Goal: Navigation & Orientation: Find specific page/section

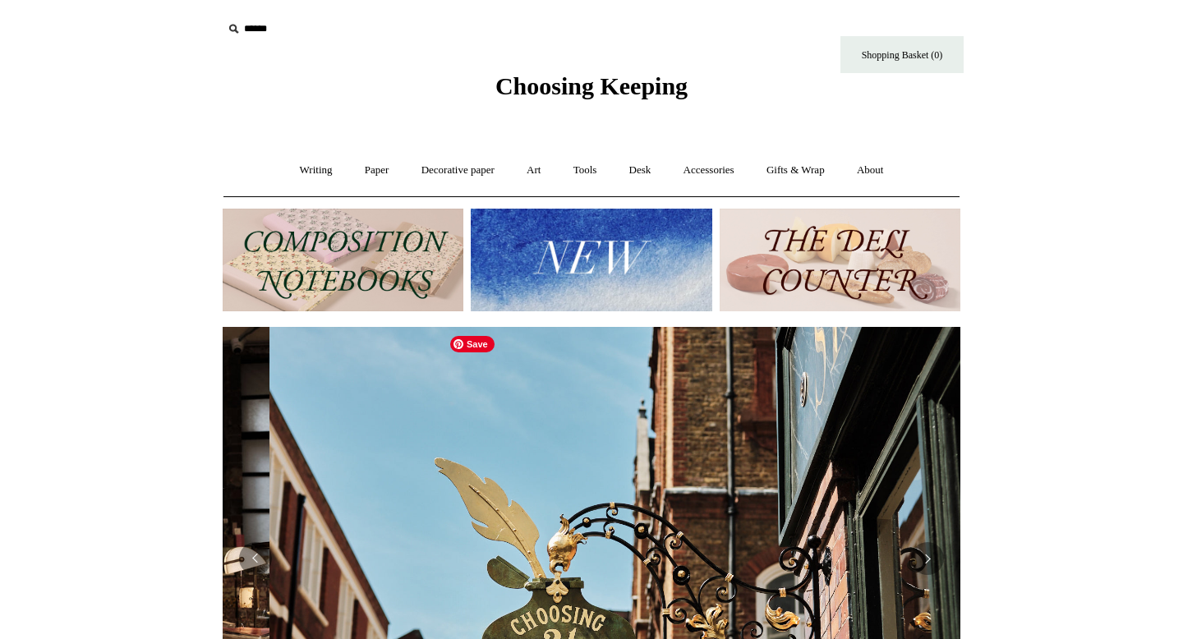
scroll to position [0, 738]
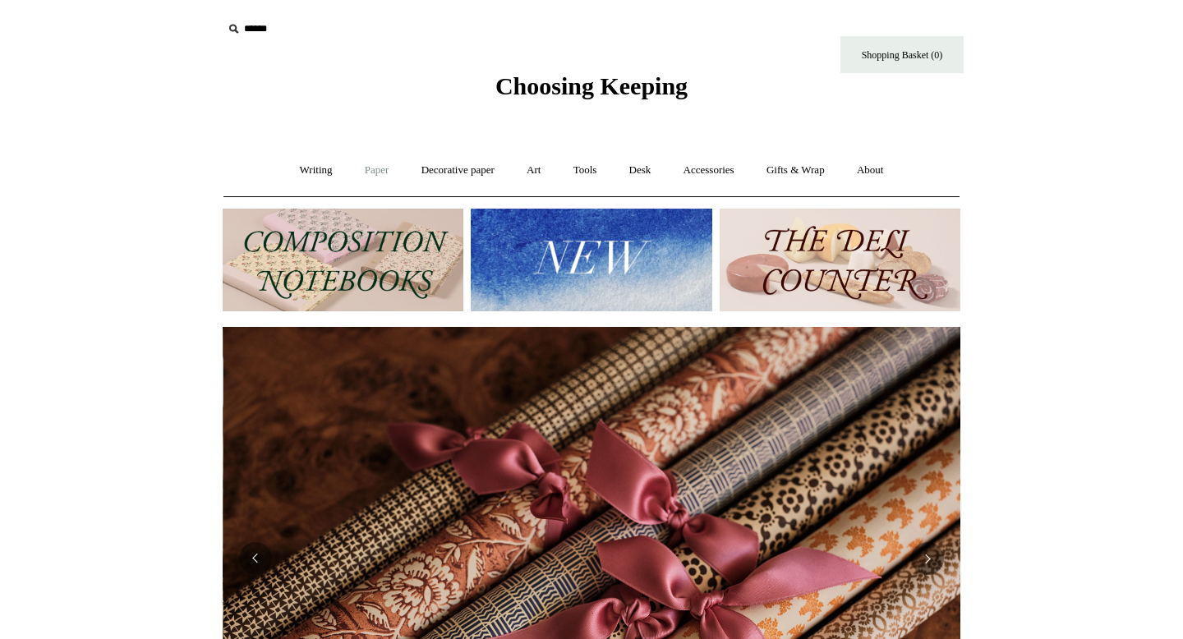
click at [365, 168] on link "Paper +" at bounding box center [377, 171] width 54 height 44
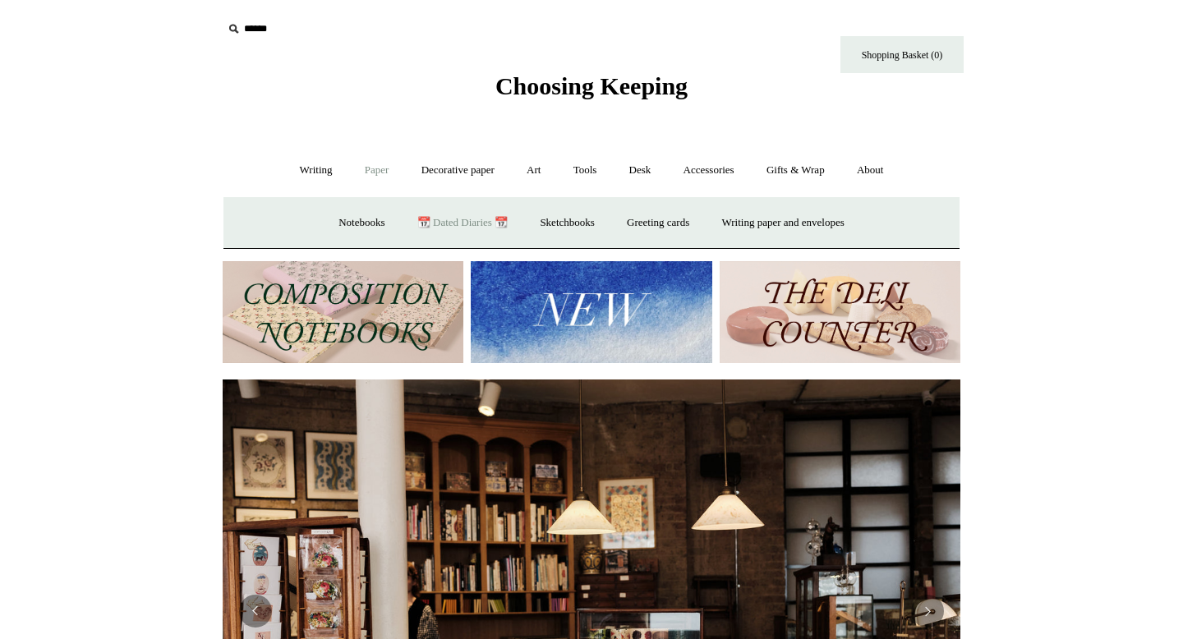
scroll to position [0, 0]
click at [421, 227] on link "📆 Dated Diaries 📆" at bounding box center [463, 223] width 120 height 44
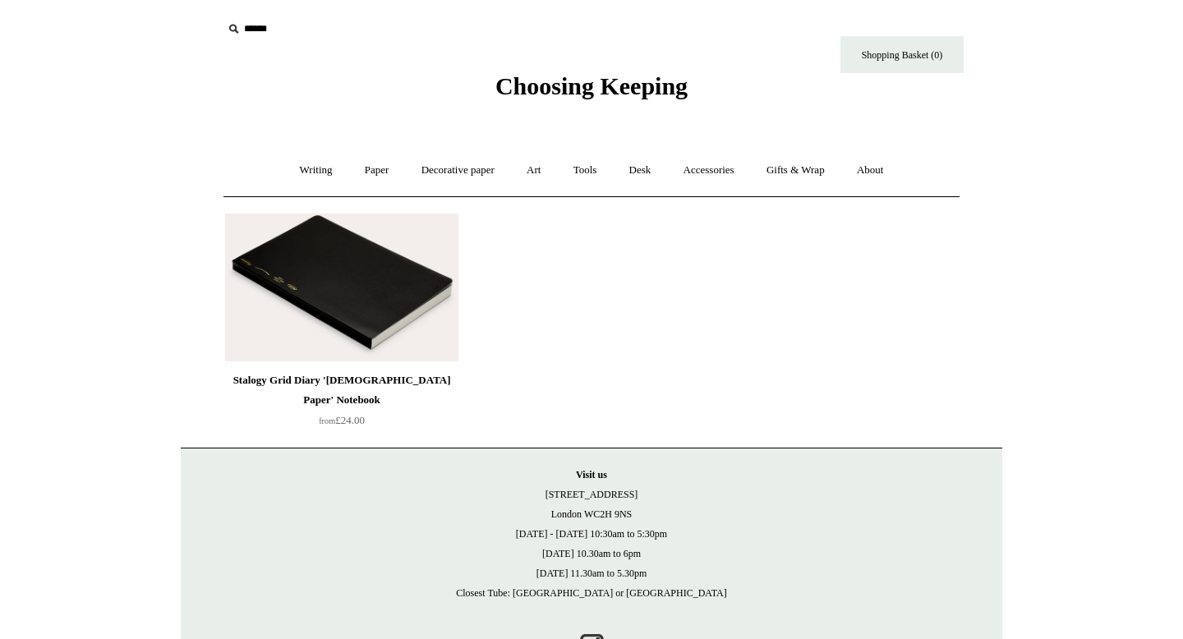
click at [371, 350] on img at bounding box center [341, 288] width 233 height 148
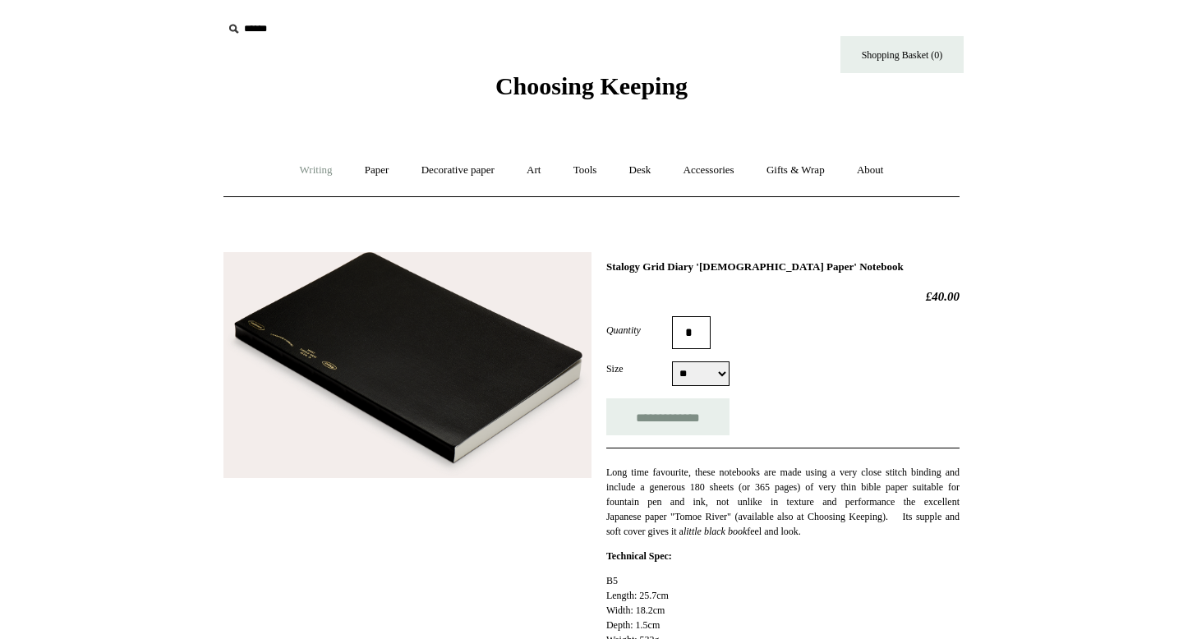
click at [314, 176] on link "Writing +" at bounding box center [316, 171] width 62 height 44
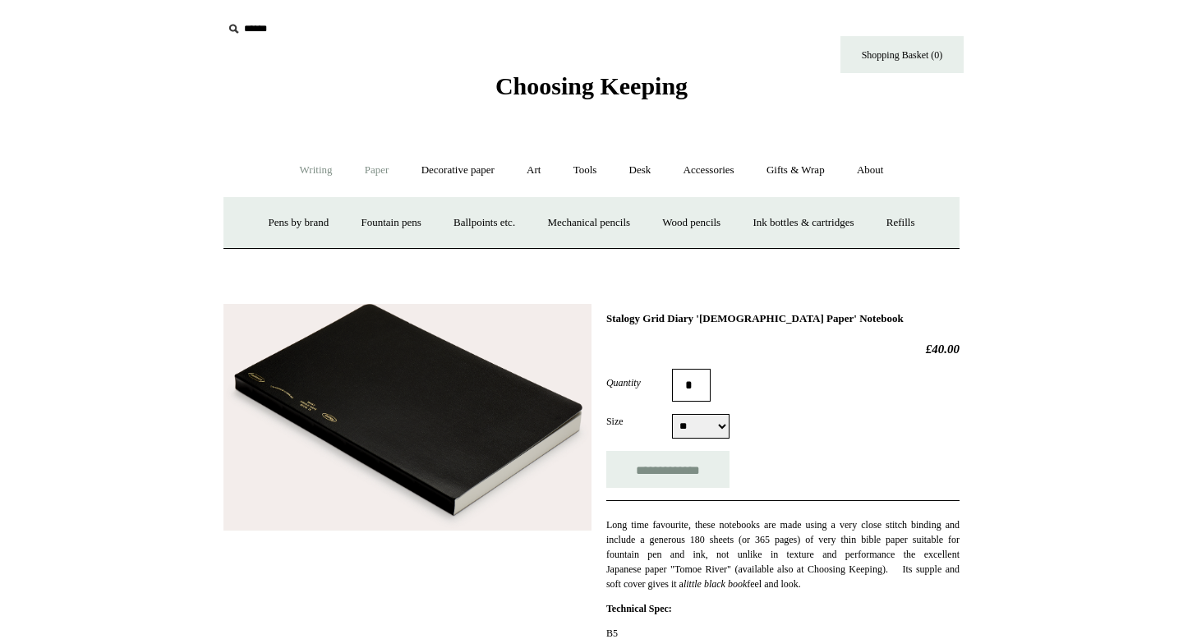
click at [365, 172] on link "Paper +" at bounding box center [377, 171] width 54 height 44
click at [330, 223] on link "Notebooks +" at bounding box center [362, 223] width 76 height 44
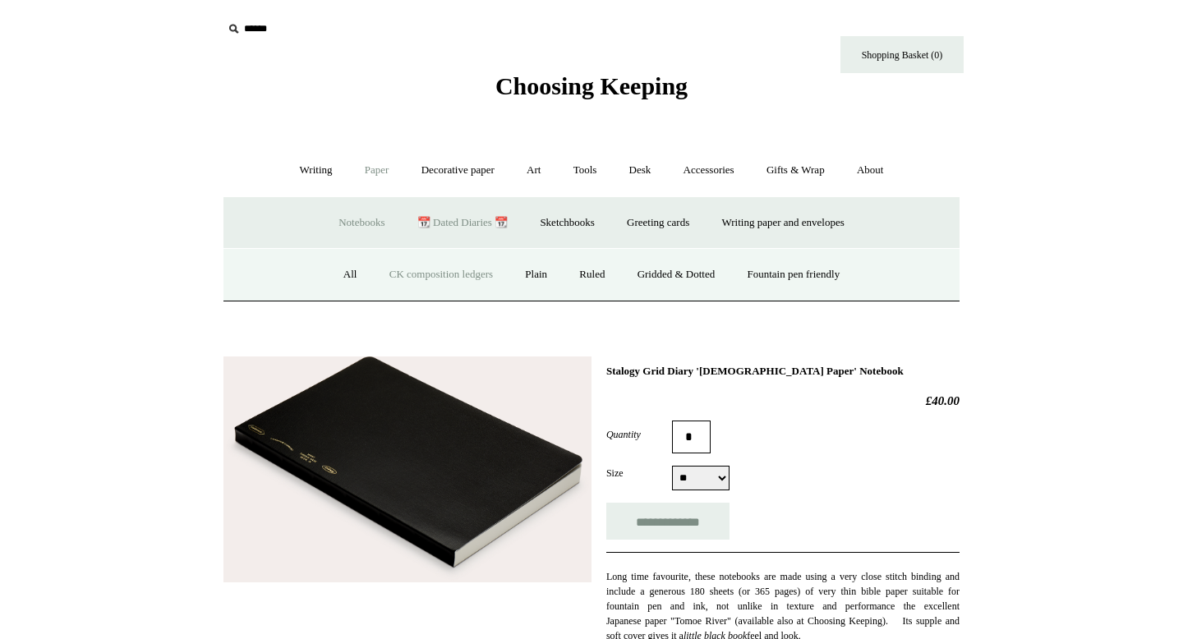
click at [375, 276] on link "CK composition ledgers" at bounding box center [441, 275] width 133 height 44
